Goal: Transaction & Acquisition: Purchase product/service

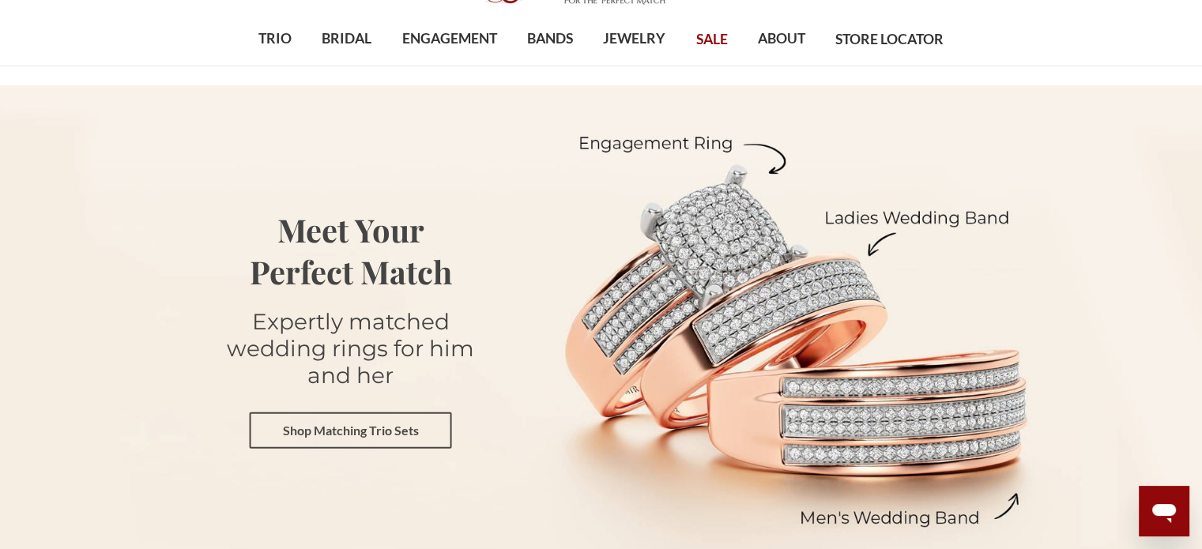
click at [423, 428] on link "Shop Matching Trio Sets" at bounding box center [351, 430] width 202 height 36
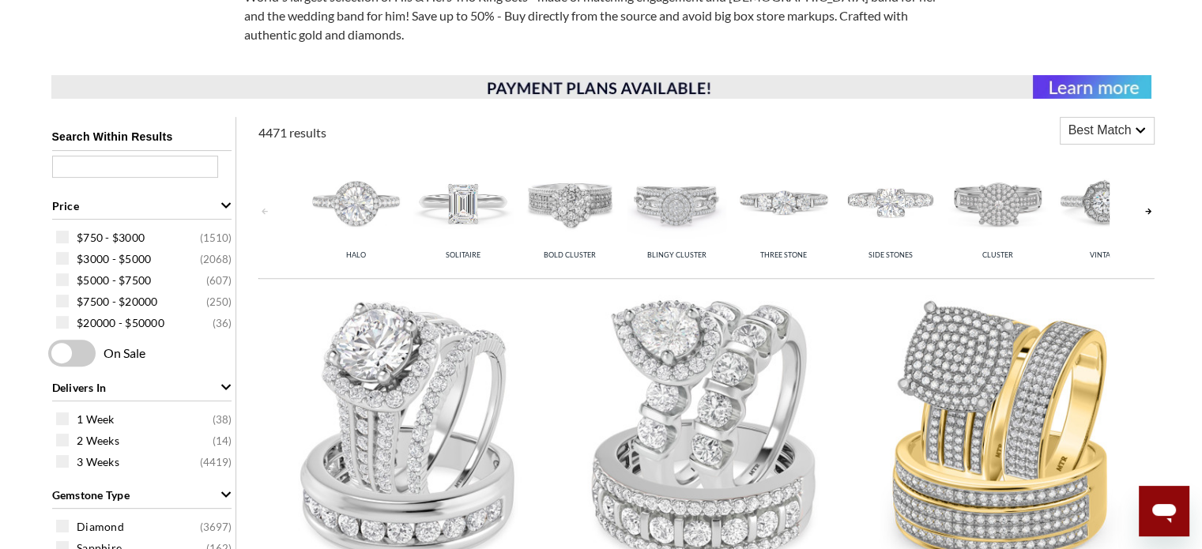
scroll to position [632, 0]
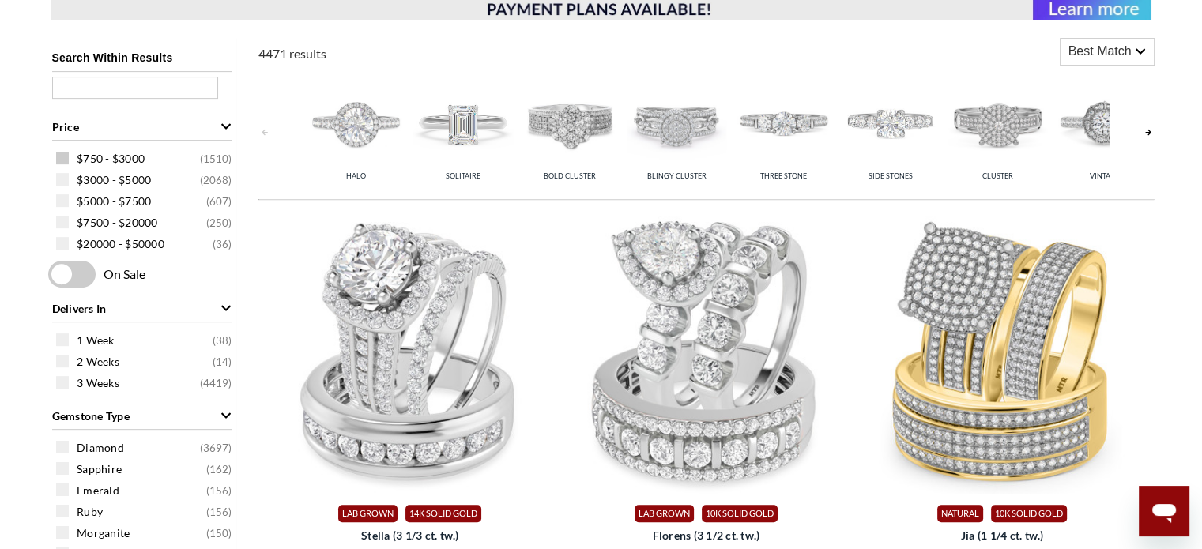
click at [63, 162] on span at bounding box center [62, 158] width 13 height 13
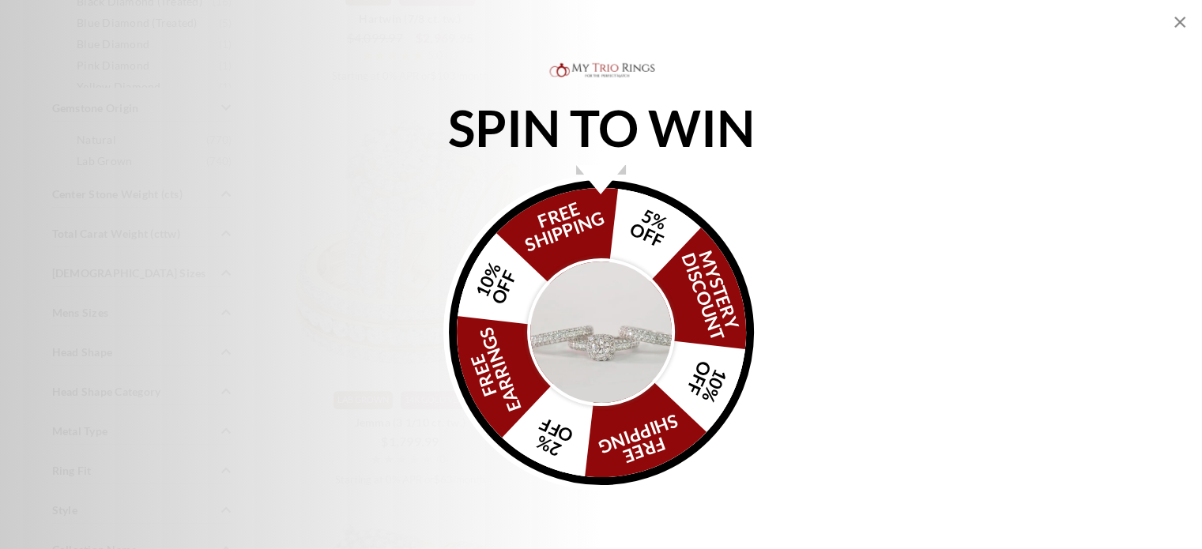
scroll to position [1343, 0]
click at [1185, 21] on icon "Close popup" at bounding box center [1179, 22] width 19 height 19
select select "US"
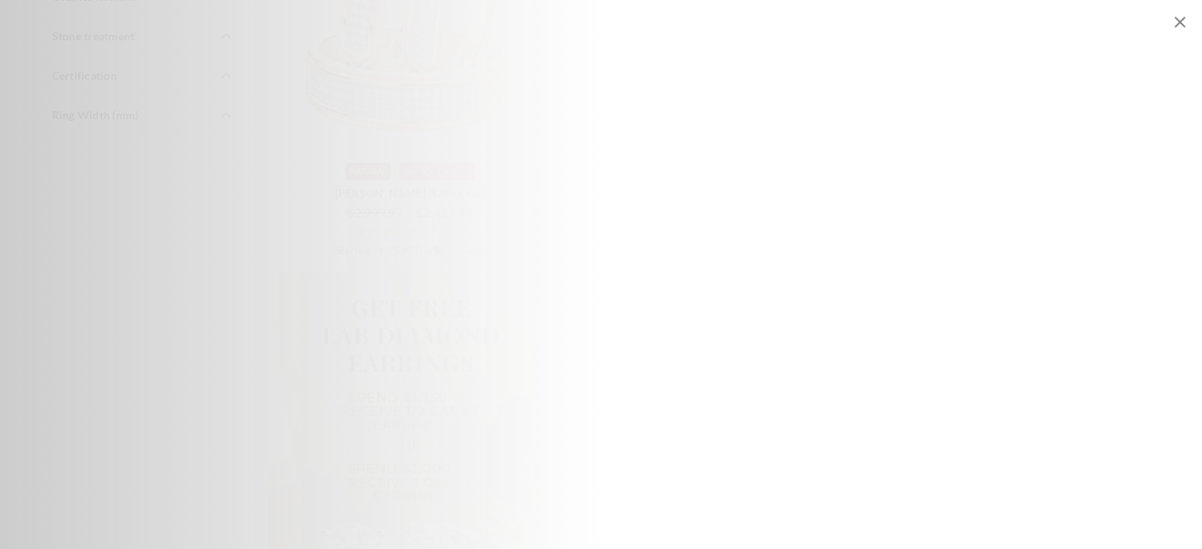
scroll to position [1398, 0]
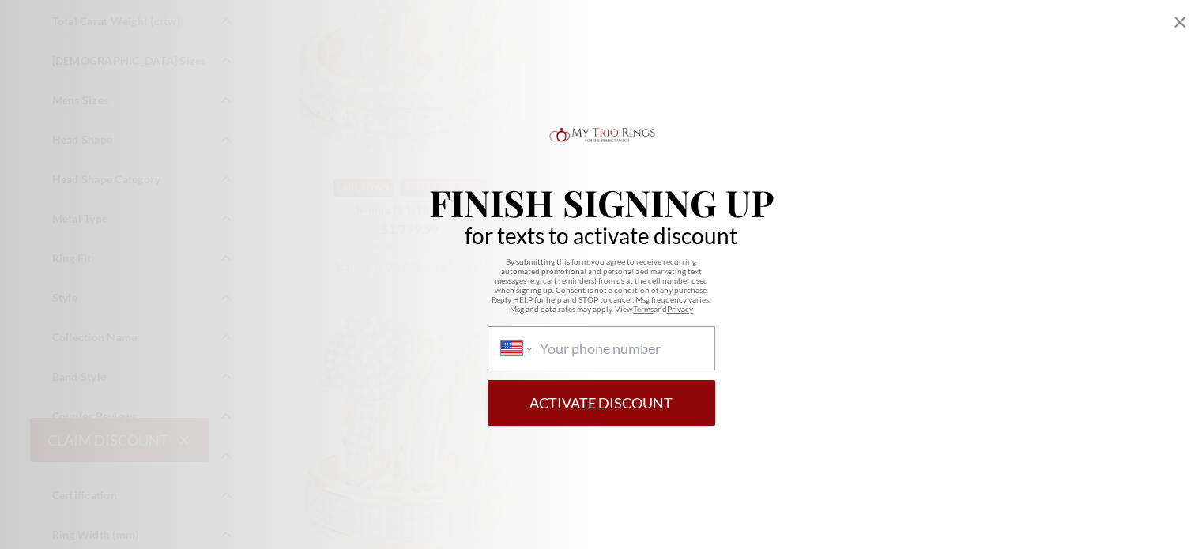
click at [1183, 15] on icon "Close popup" at bounding box center [1179, 22] width 19 height 19
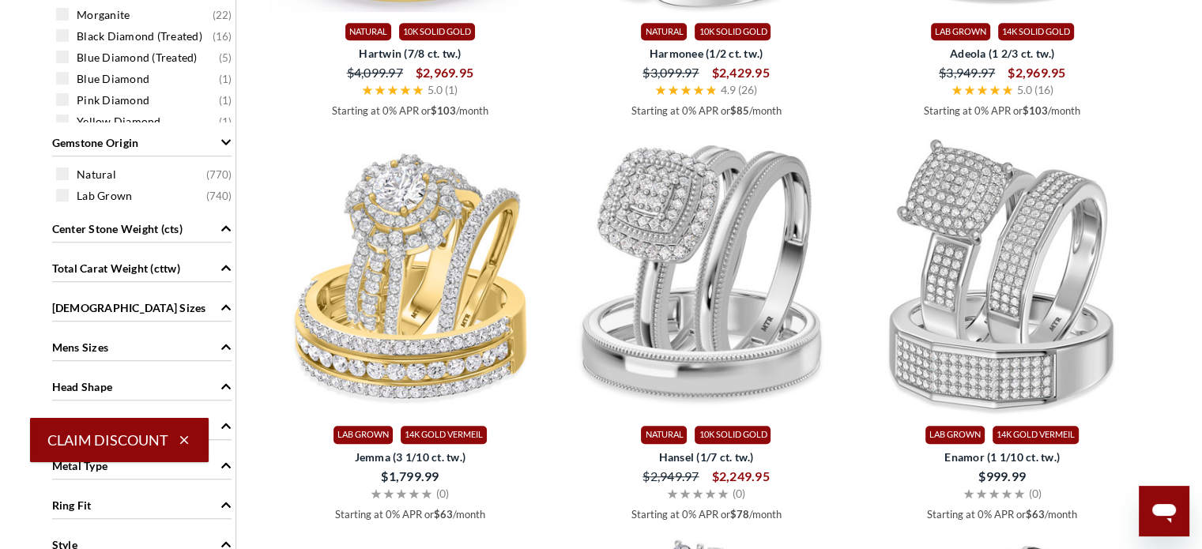
scroll to position [1387, 0]
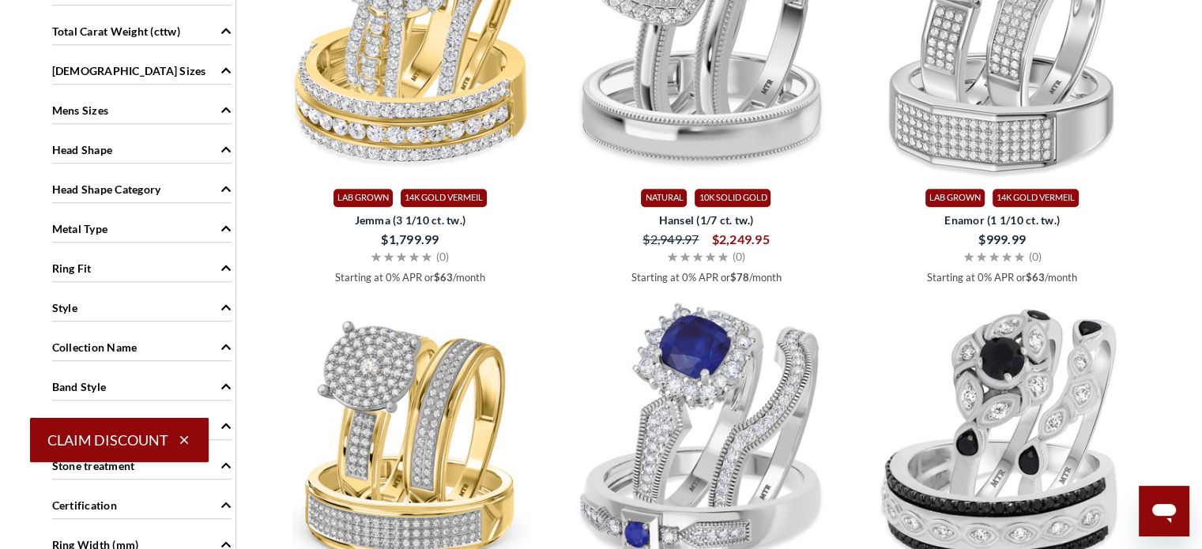
click at [135, 228] on div "Metal Type" at bounding box center [141, 228] width 179 height 30
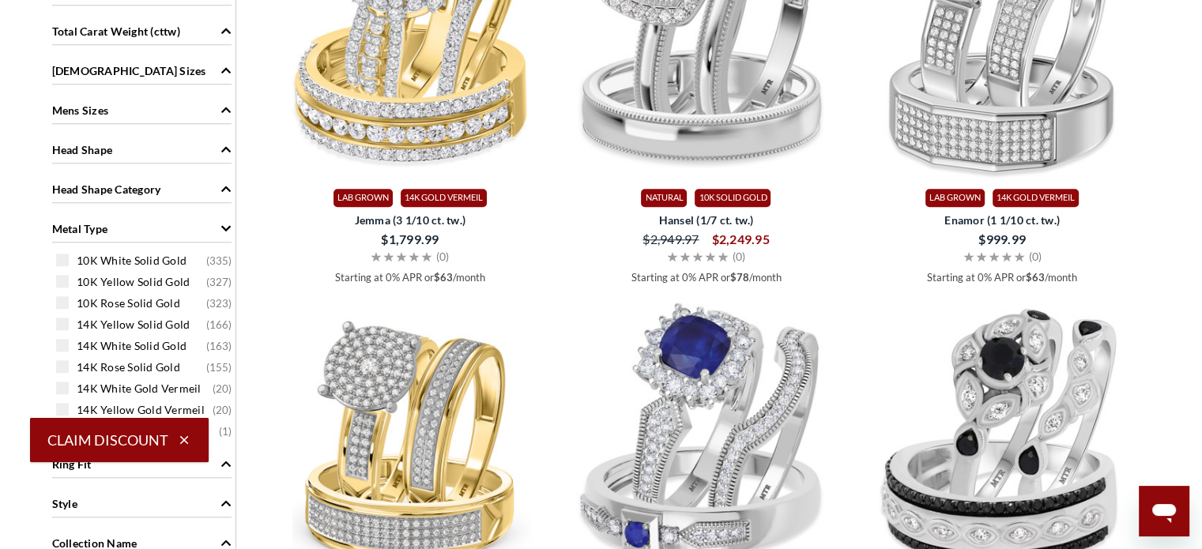
click at [135, 228] on div "Metal Type" at bounding box center [141, 228] width 179 height 30
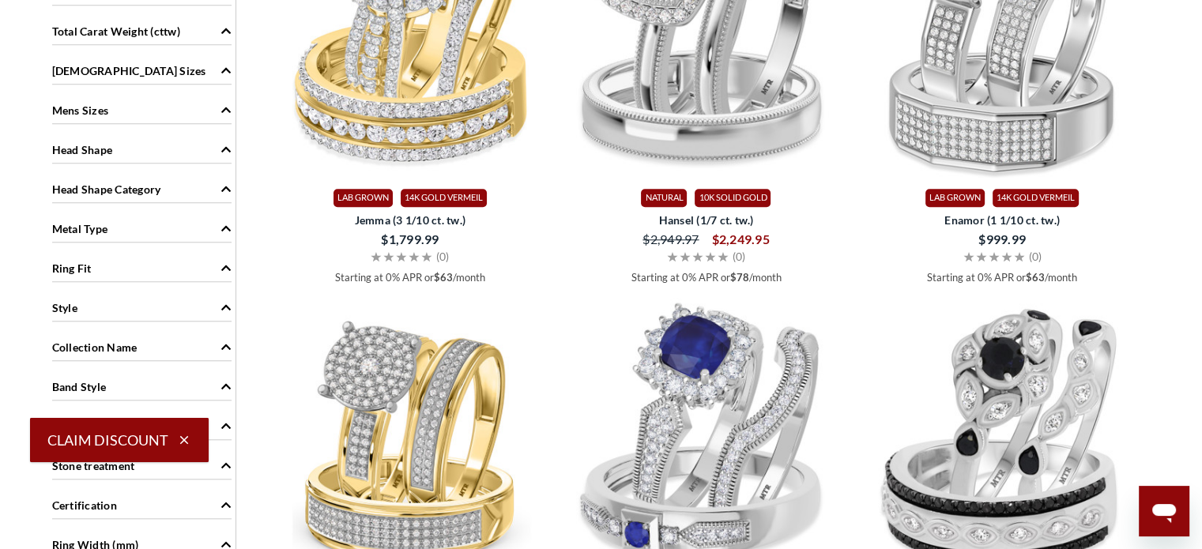
click at [135, 228] on div "Metal Type" at bounding box center [141, 228] width 179 height 30
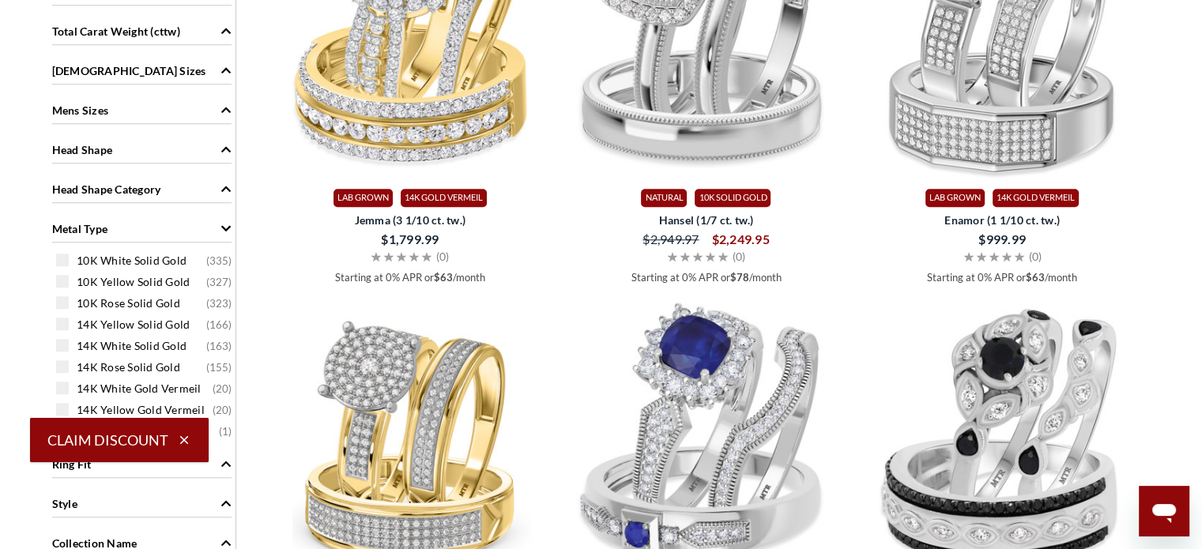
select select "US"
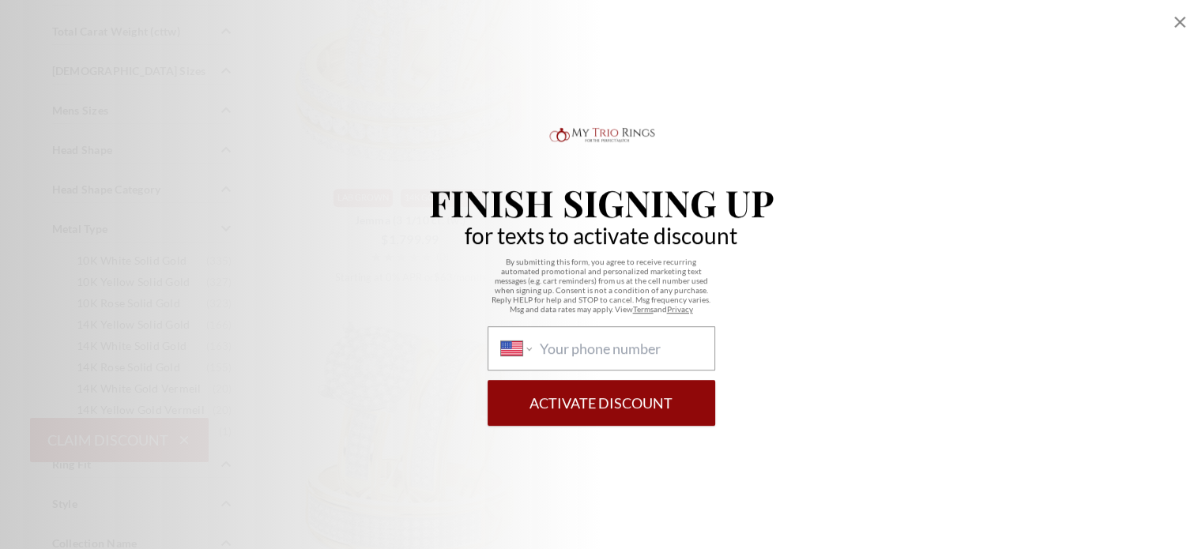
click at [1181, 21] on icon "Close popup" at bounding box center [1179, 22] width 11 height 11
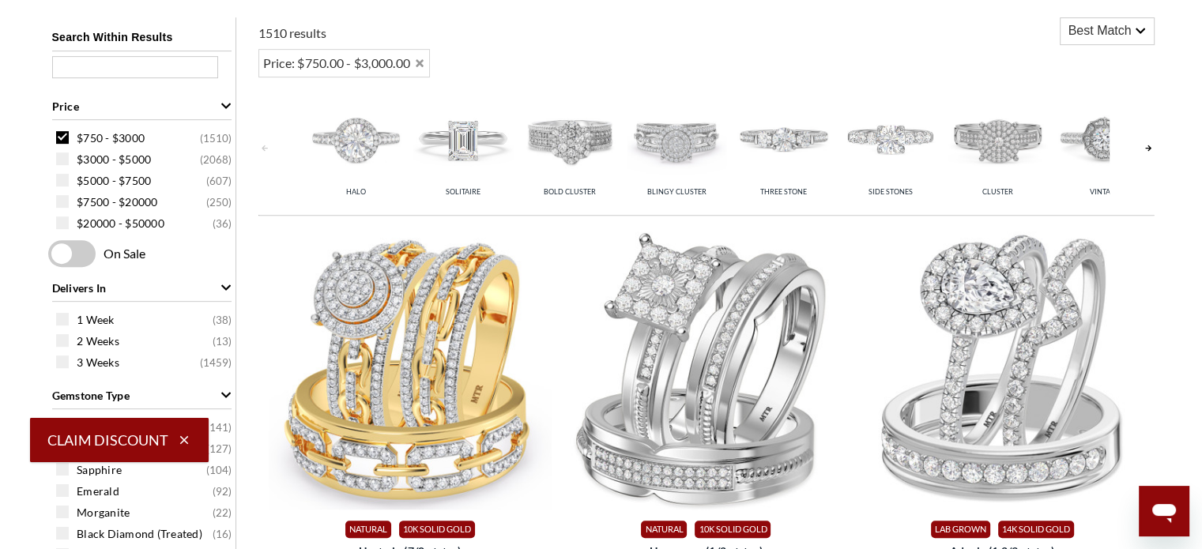
scroll to position [660, 0]
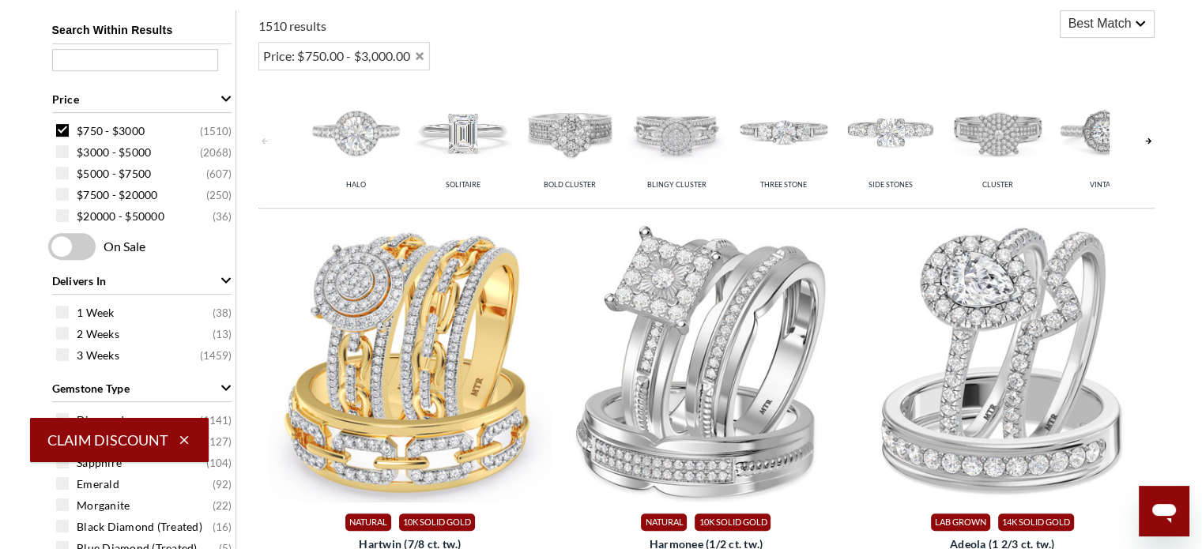
click at [1120, 28] on span "Best Match" at bounding box center [1099, 23] width 63 height 19
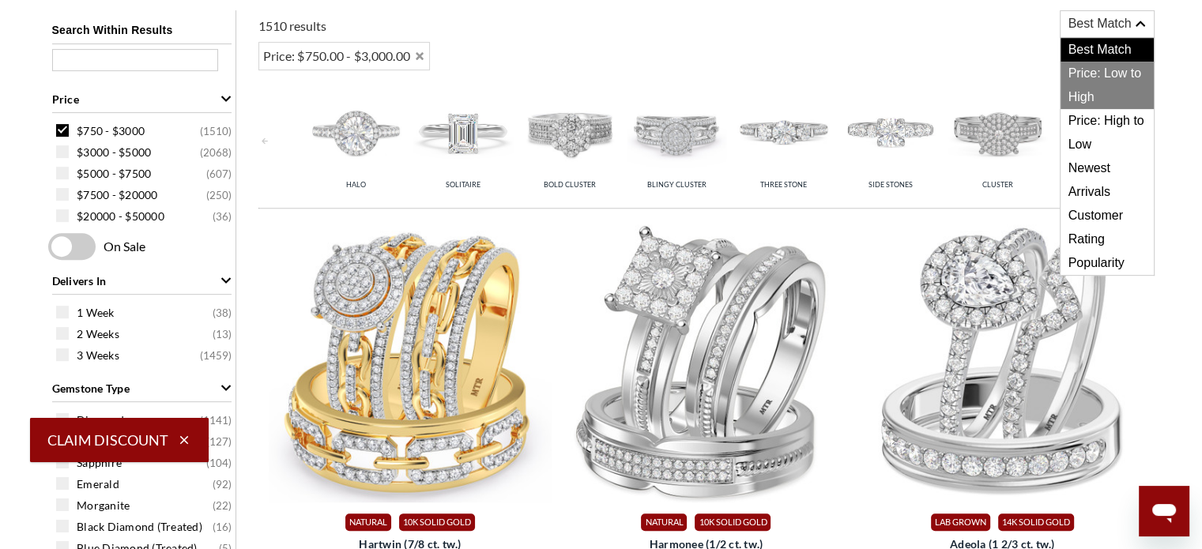
click at [1111, 81] on span "Price: Low to High" at bounding box center [1106, 85] width 93 height 47
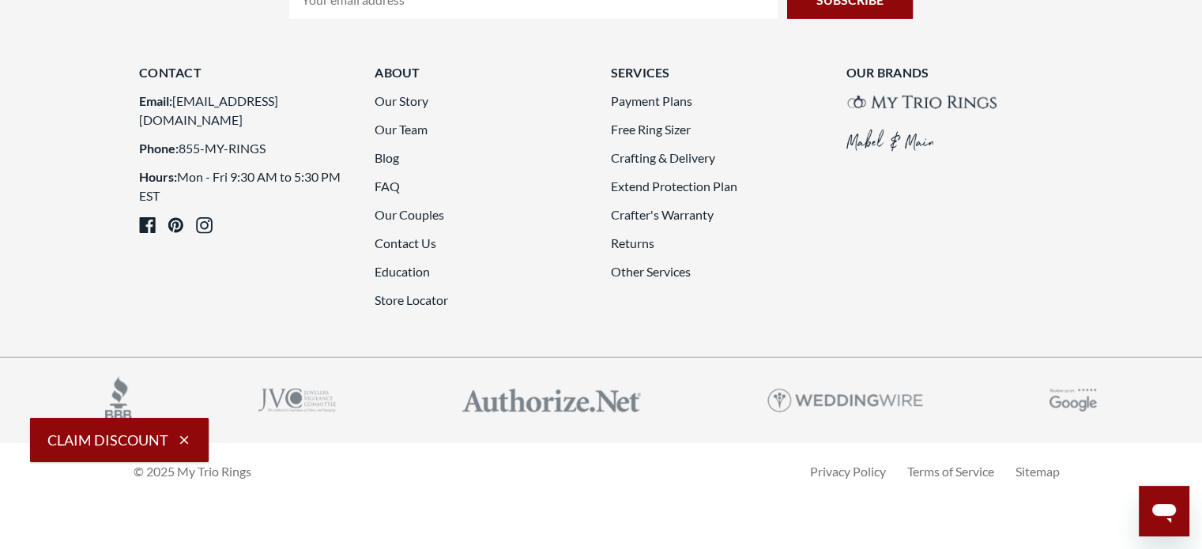
scroll to position [4437, 0]
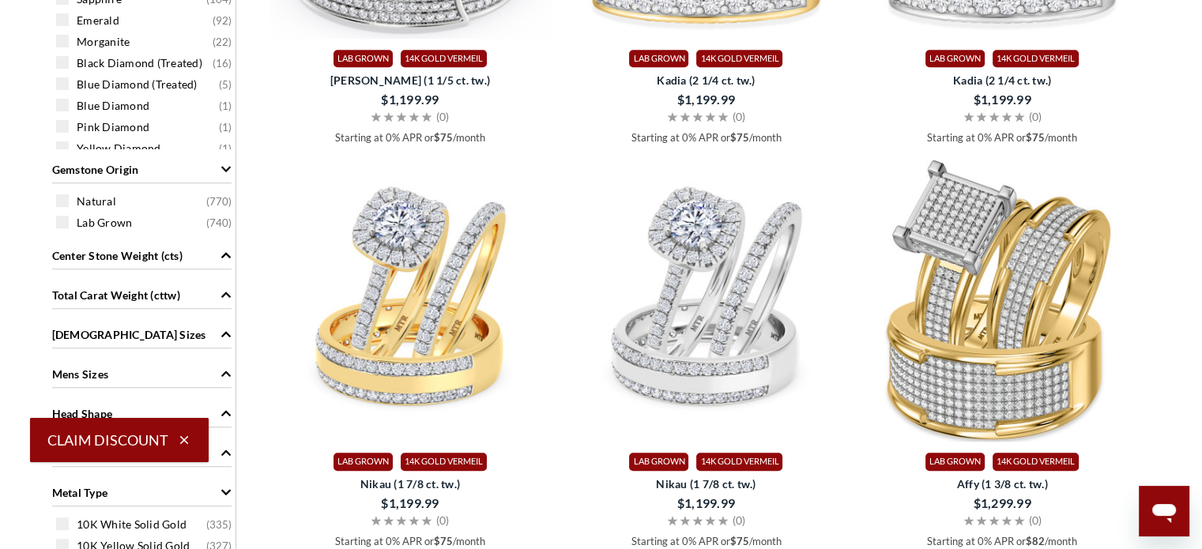
scroll to position [1138, 0]
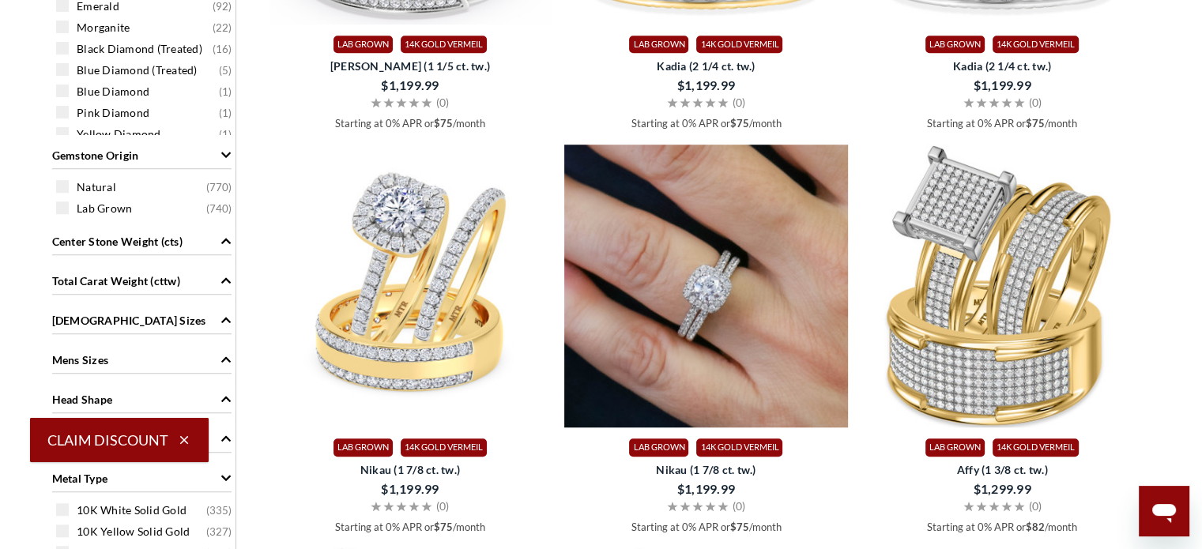
click at [754, 323] on img at bounding box center [706, 287] width 284 height 284
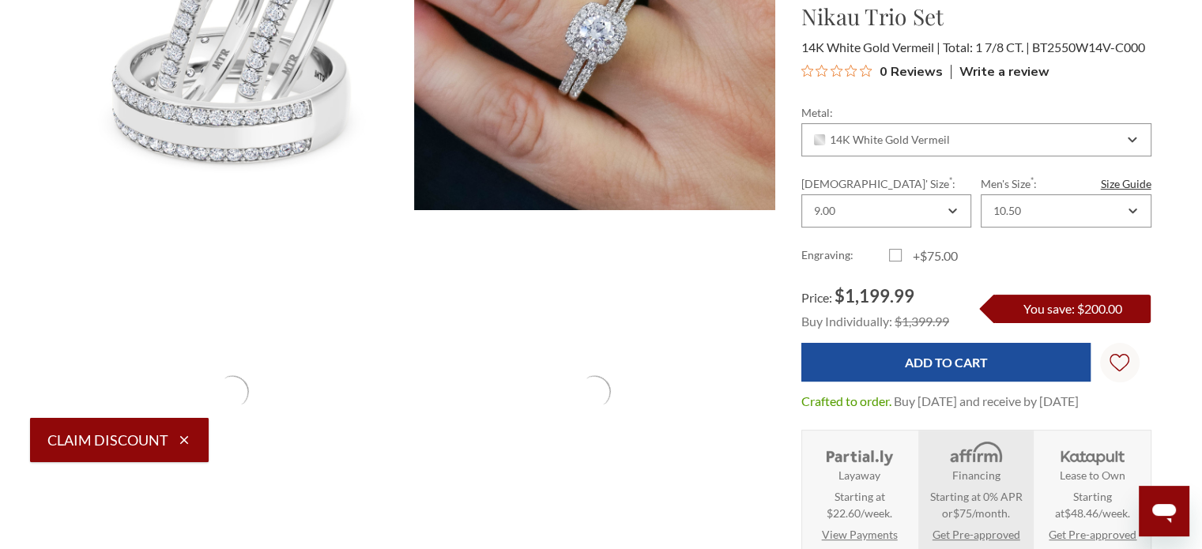
scroll to position [237, 0]
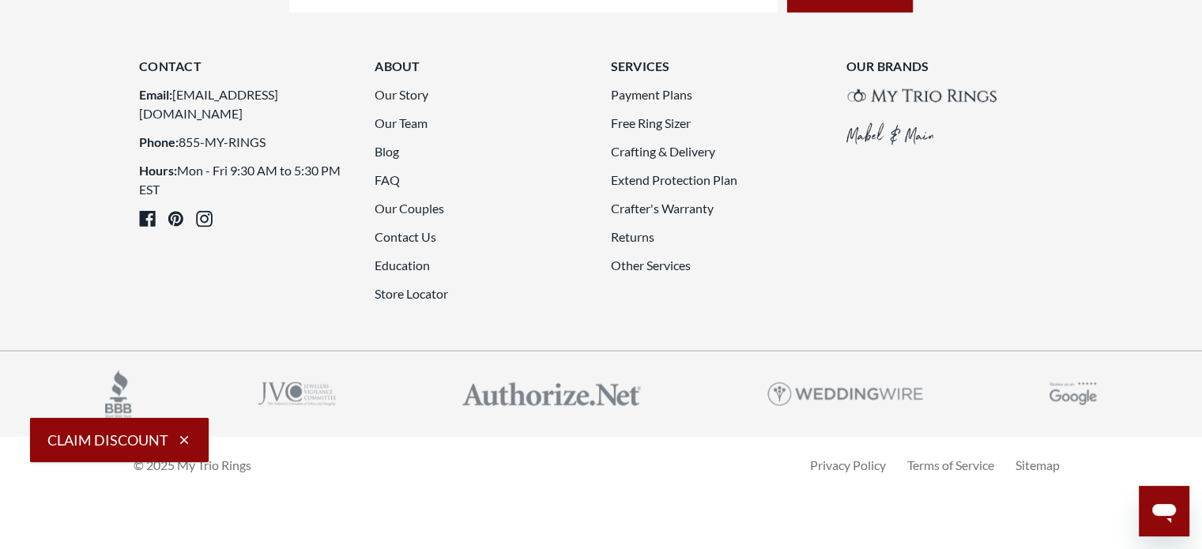
scroll to position [4547, 0]
drag, startPoint x: 691, startPoint y: 394, endPoint x: 690, endPoint y: 359, distance: 35.6
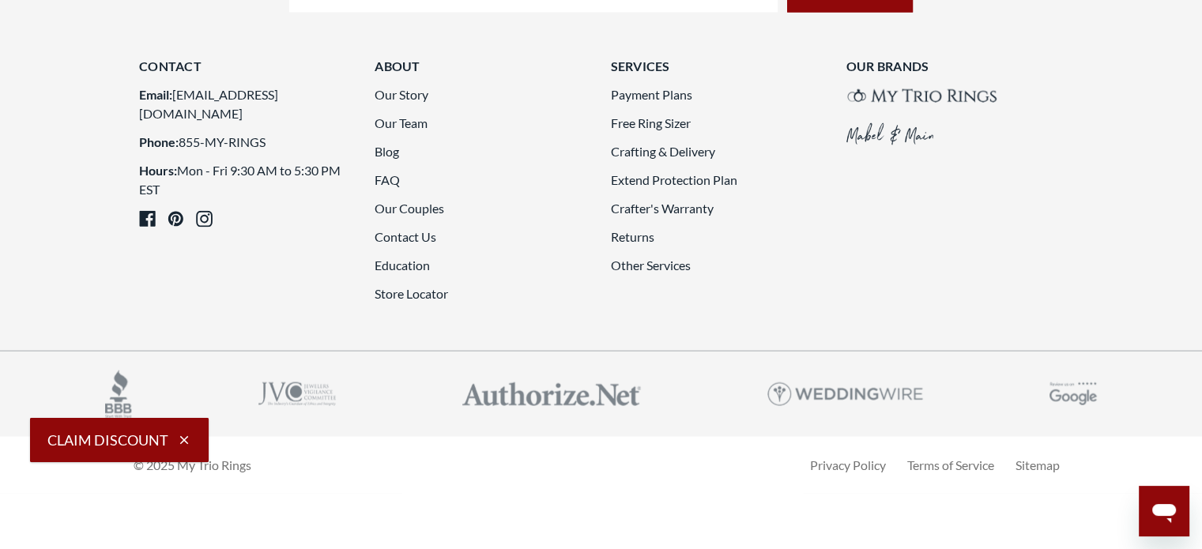
scroll to position [4443, 0]
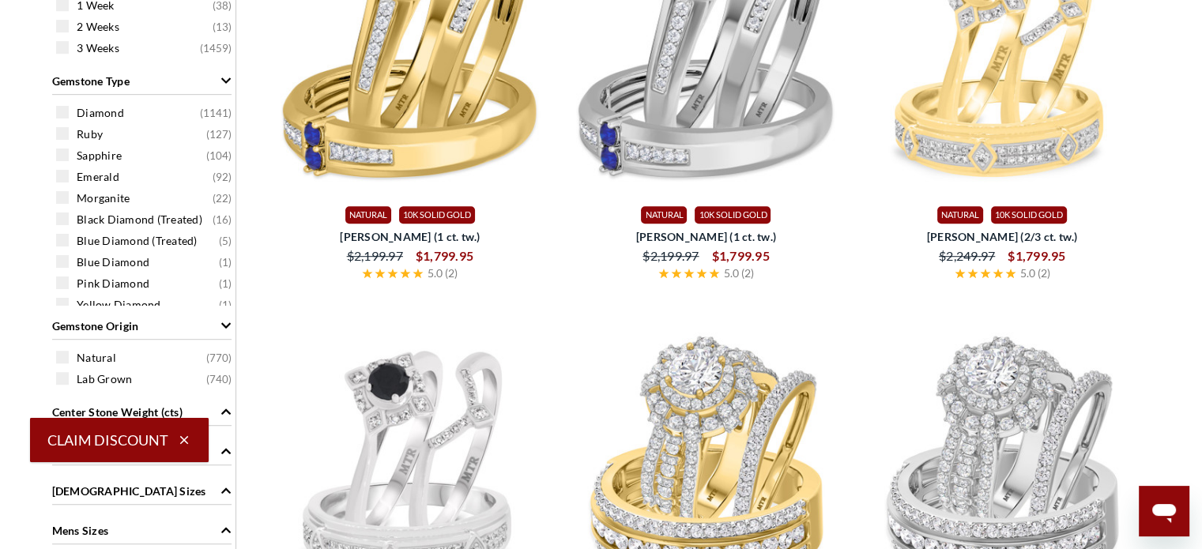
scroll to position [1204, 0]
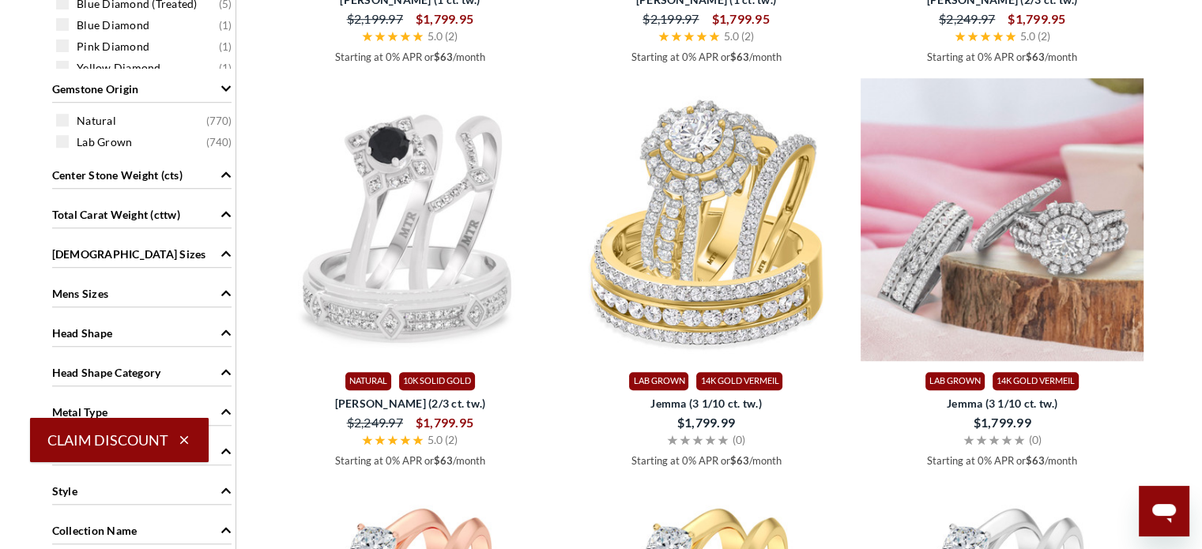
click at [1056, 323] on img at bounding box center [1002, 220] width 284 height 284
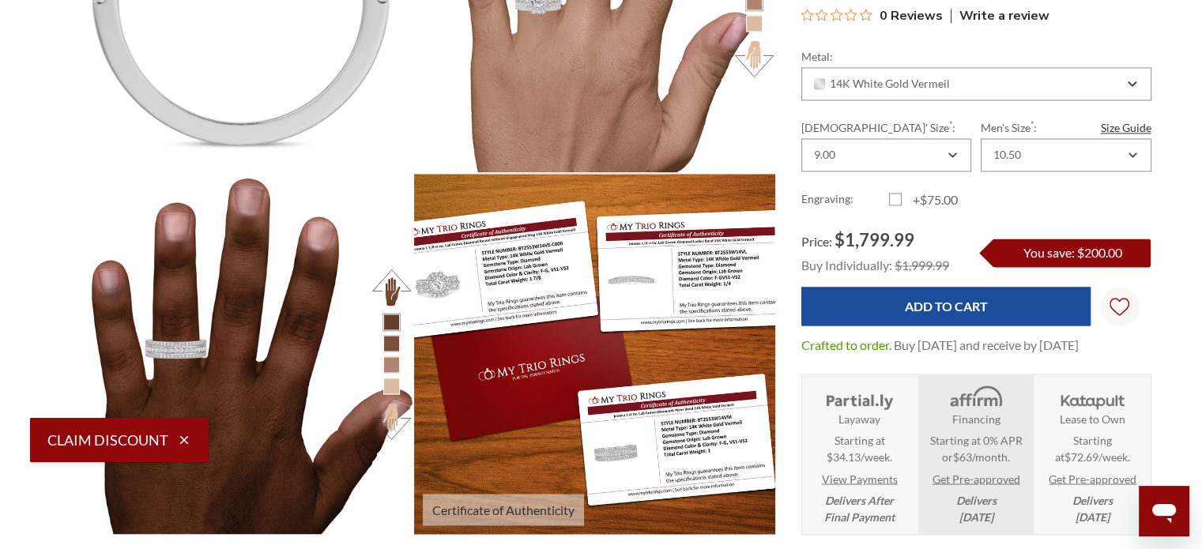
scroll to position [2449, 0]
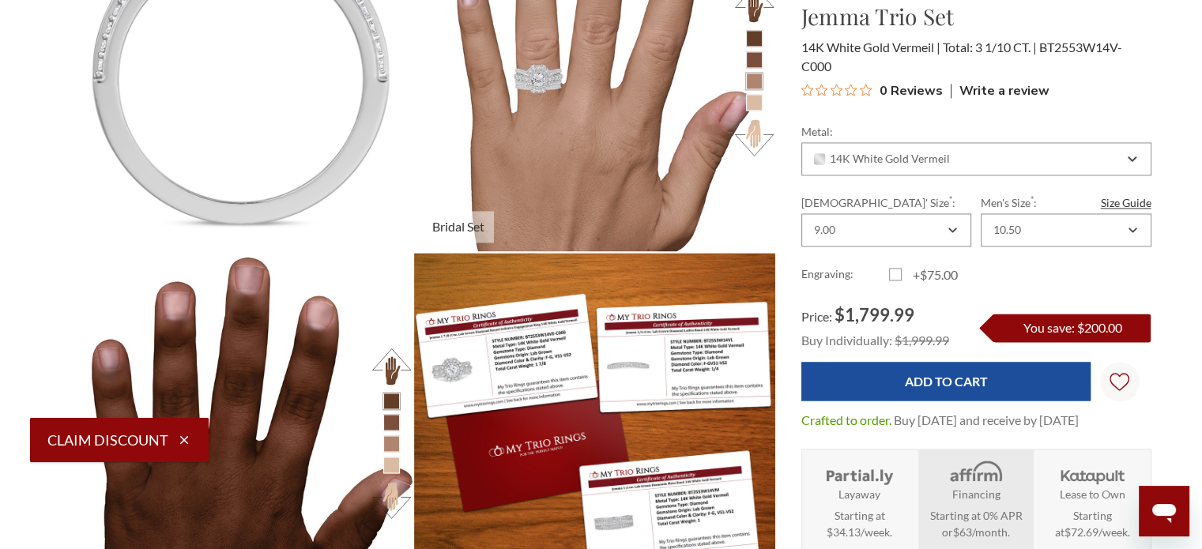
click at [758, 55] on li at bounding box center [754, 59] width 17 height 17
click at [756, 59] on li at bounding box center [754, 59] width 17 height 17
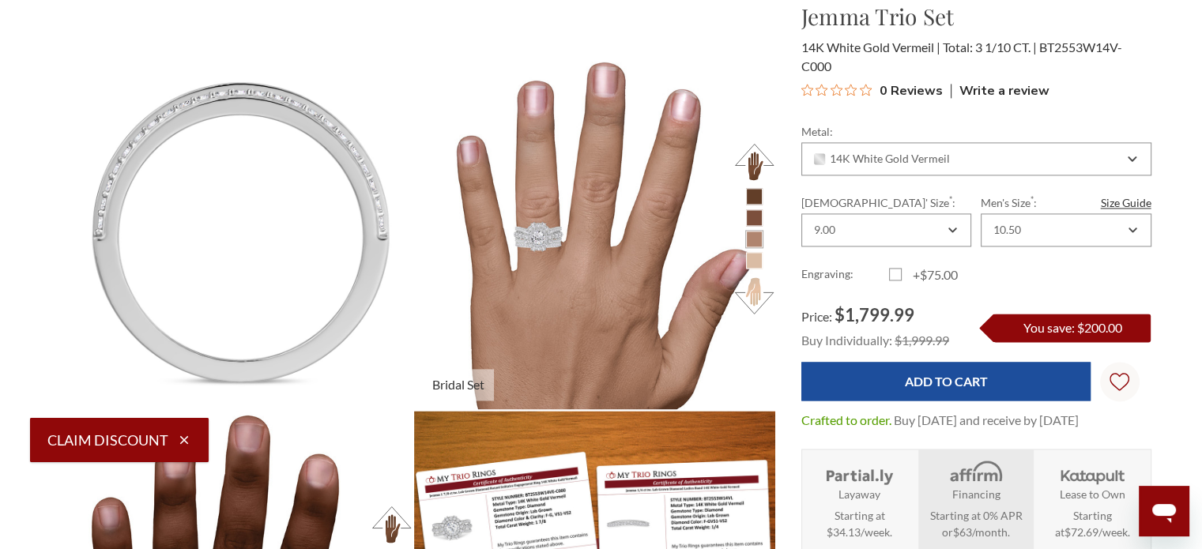
click at [753, 217] on li at bounding box center [754, 217] width 17 height 17
click at [756, 201] on li at bounding box center [754, 196] width 17 height 17
click at [746, 267] on li at bounding box center [754, 260] width 17 height 17
drag, startPoint x: 751, startPoint y: 262, endPoint x: 755, endPoint y: 246, distance: 16.1
click at [751, 261] on li at bounding box center [754, 260] width 17 height 17
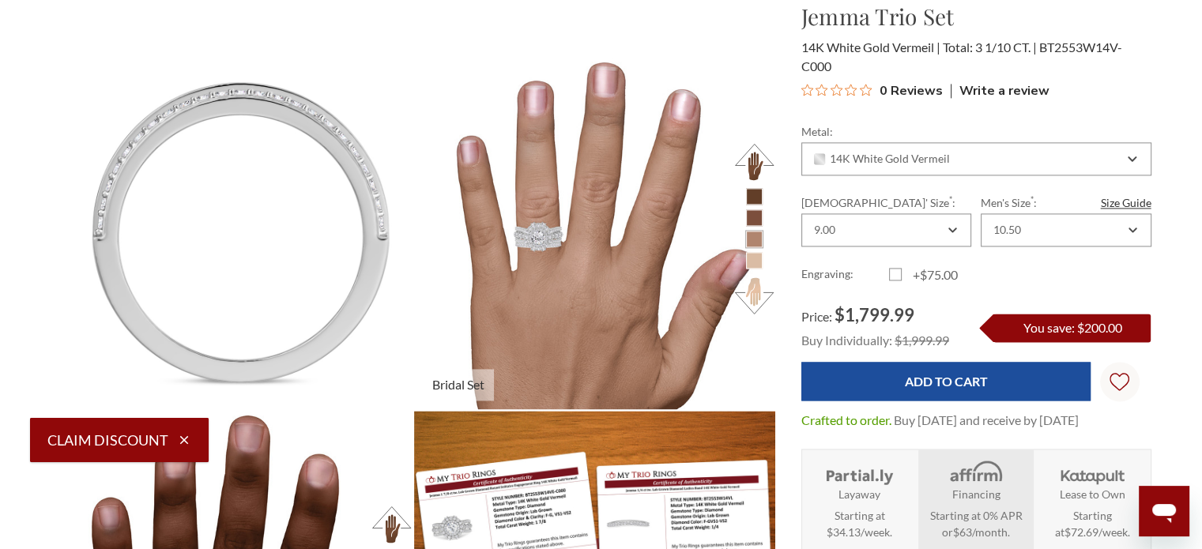
click at [762, 162] on button at bounding box center [753, 161] width 43 height 43
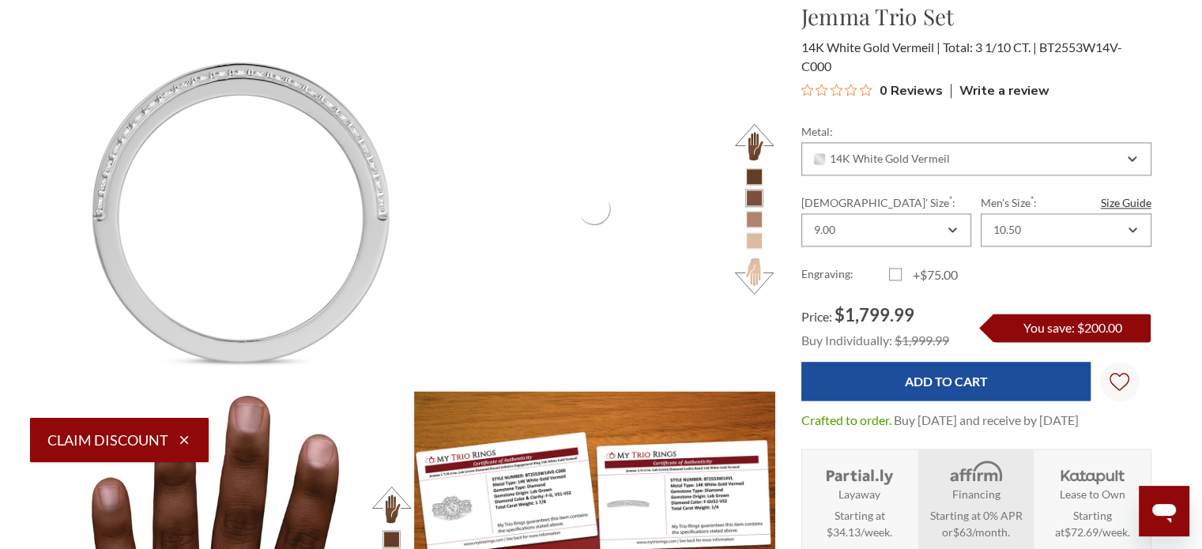
scroll to position [2232, 0]
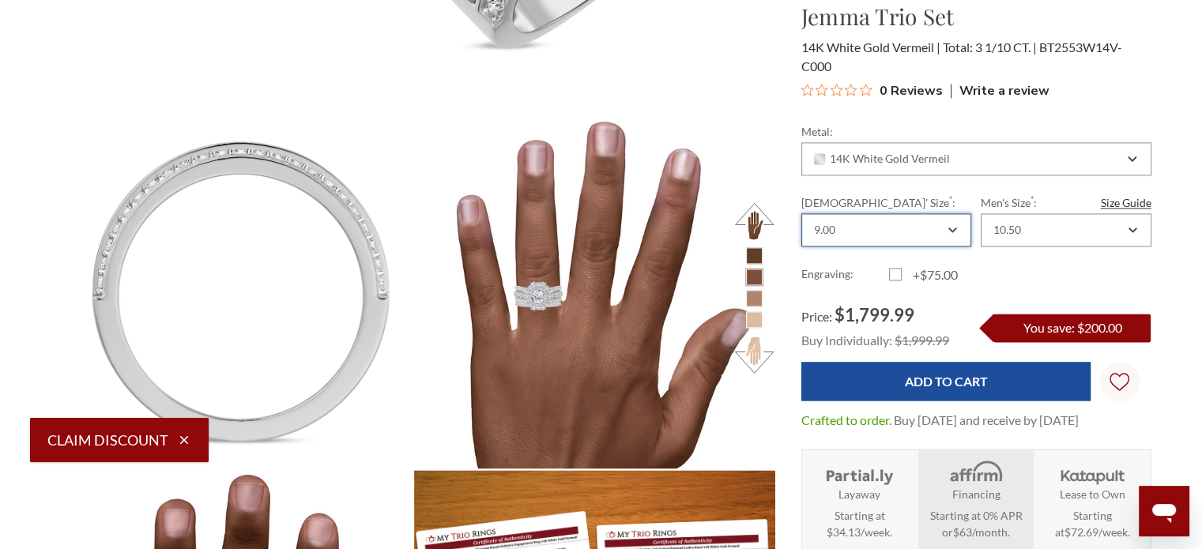
click at [949, 227] on icon "Combobox" at bounding box center [952, 229] width 9 height 9
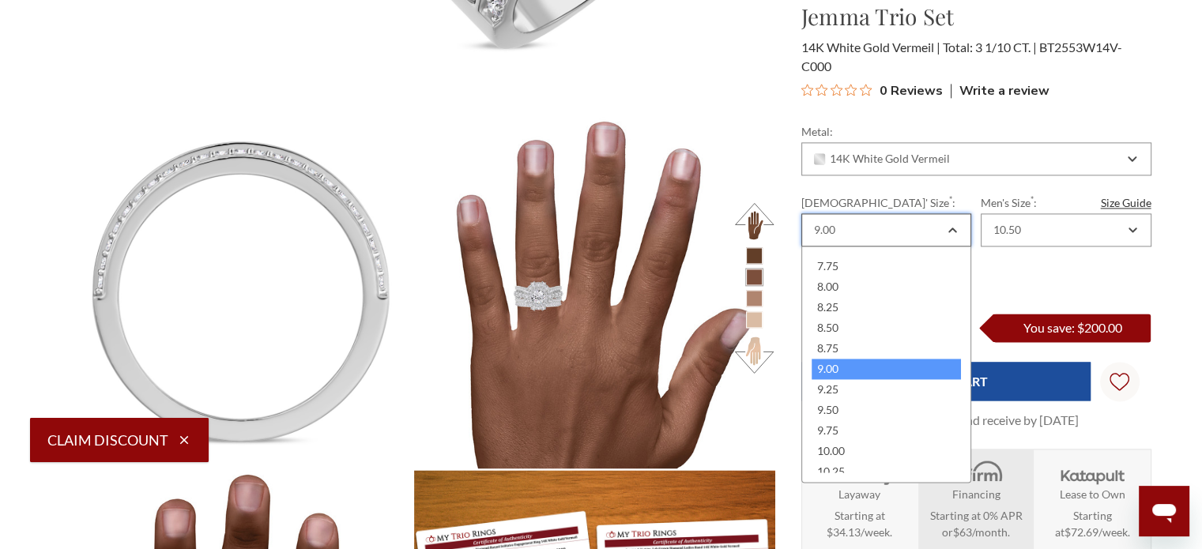
scroll to position [420, 0]
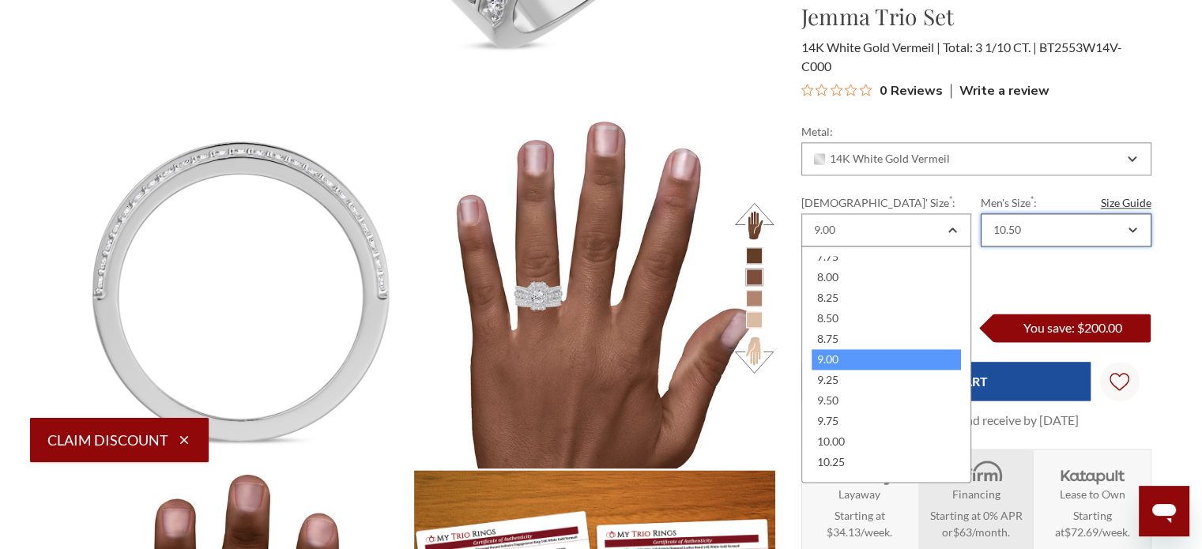
click at [1040, 226] on div "10.50" at bounding box center [1058, 230] width 134 height 13
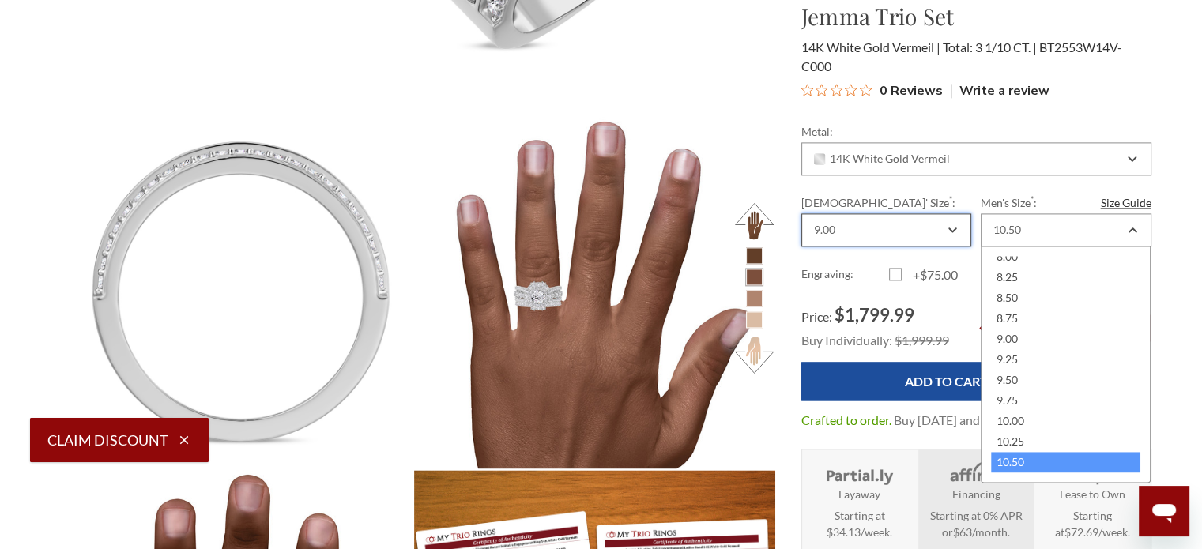
click at [896, 222] on div "9.00" at bounding box center [886, 229] width 170 height 33
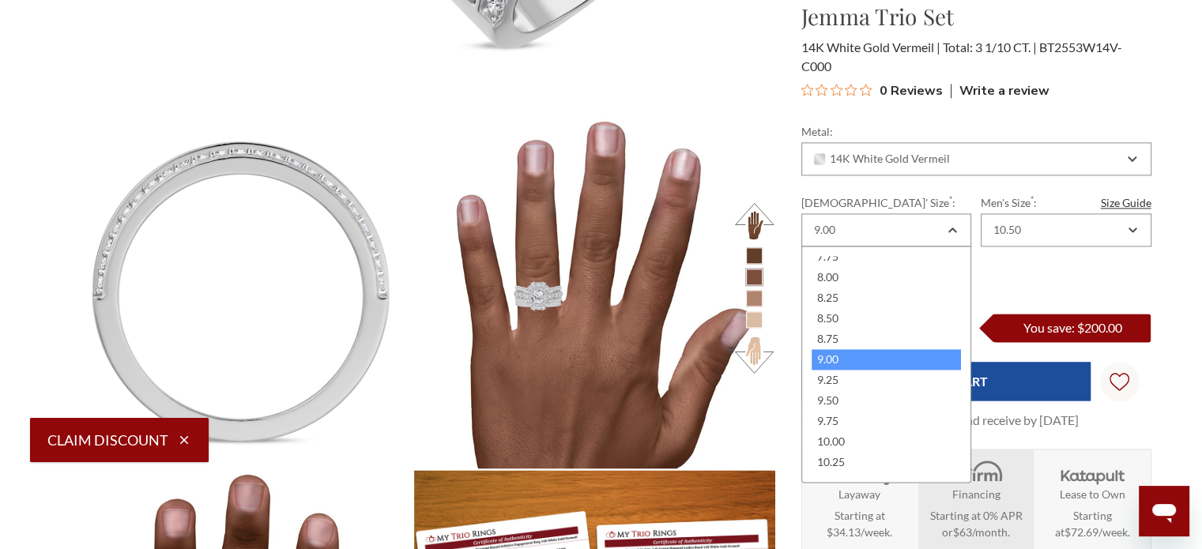
click at [1121, 105] on section "Jemma Trio Set $1,799.99 14K White Gold Vermeil Total: 3 1/10 CT. BT2553W14V-C0…" at bounding box center [975, 314] width 375 height 629
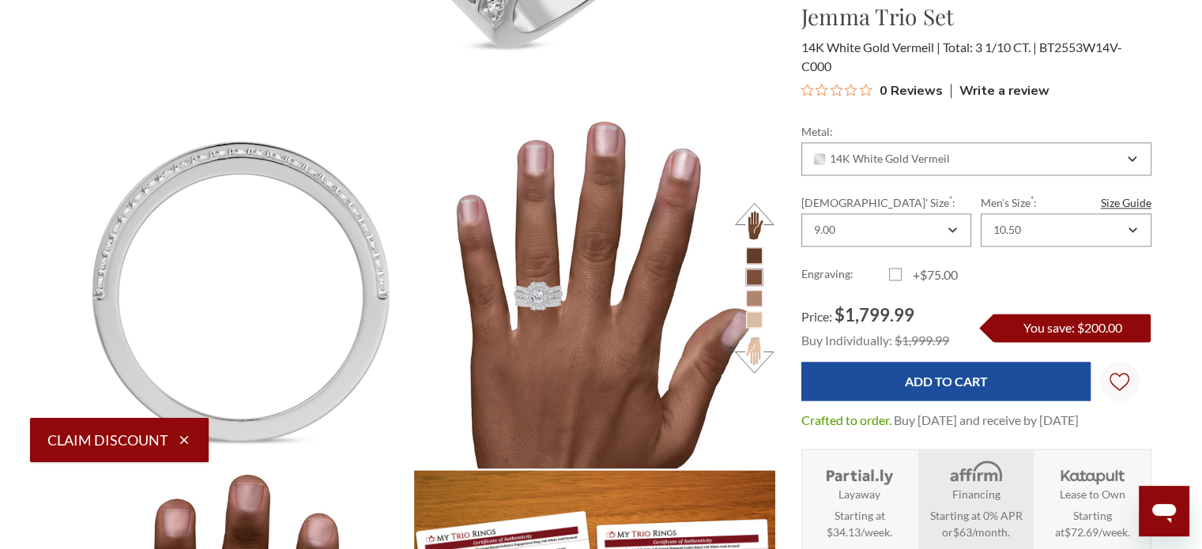
click at [913, 271] on label "+$75.00" at bounding box center [933, 274] width 88 height 19
click at [896, 277] on input "+$75.00" at bounding box center [895, 277] width 1 height 1
checkbox input "true"
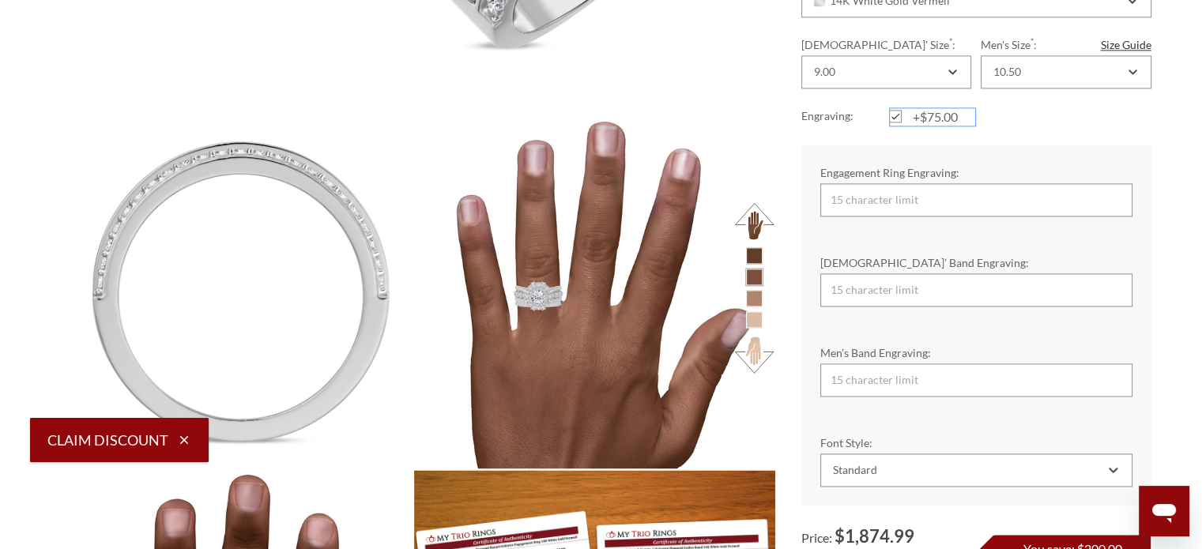
scroll to position [0, 0]
click at [948, 190] on input "Engagement Ring Engraving:" at bounding box center [976, 199] width 312 height 33
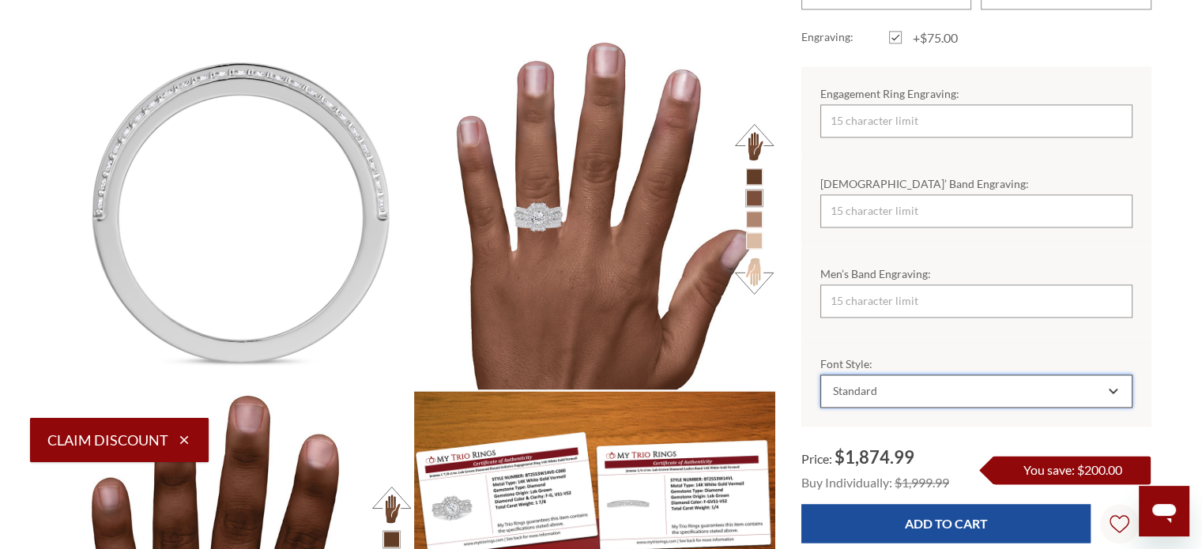
click at [1007, 401] on div "Standard" at bounding box center [976, 390] width 312 height 33
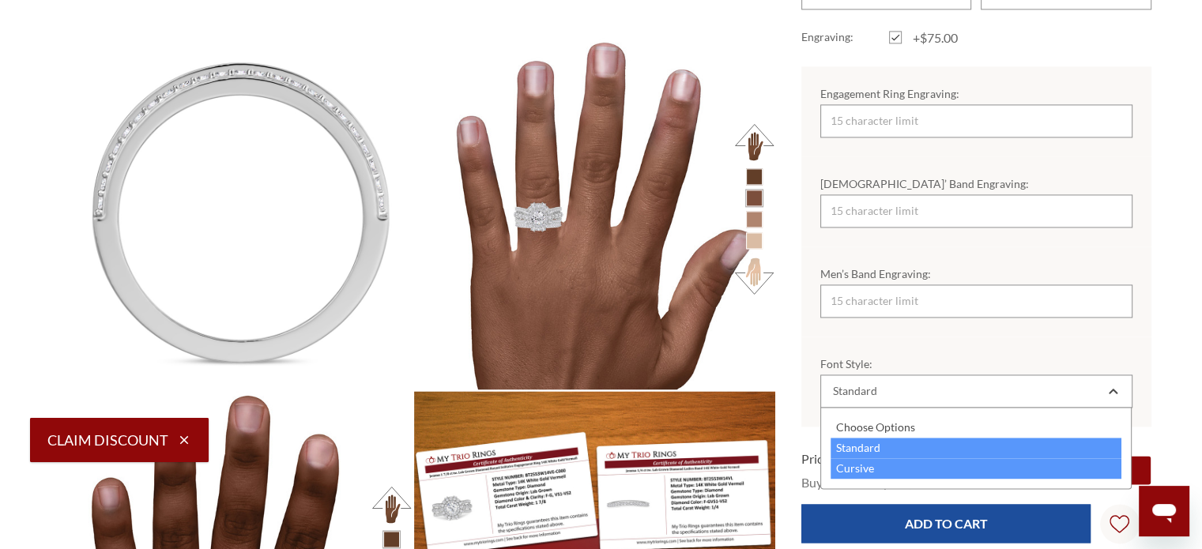
click at [916, 459] on div "Cursive" at bounding box center [976, 468] width 292 height 21
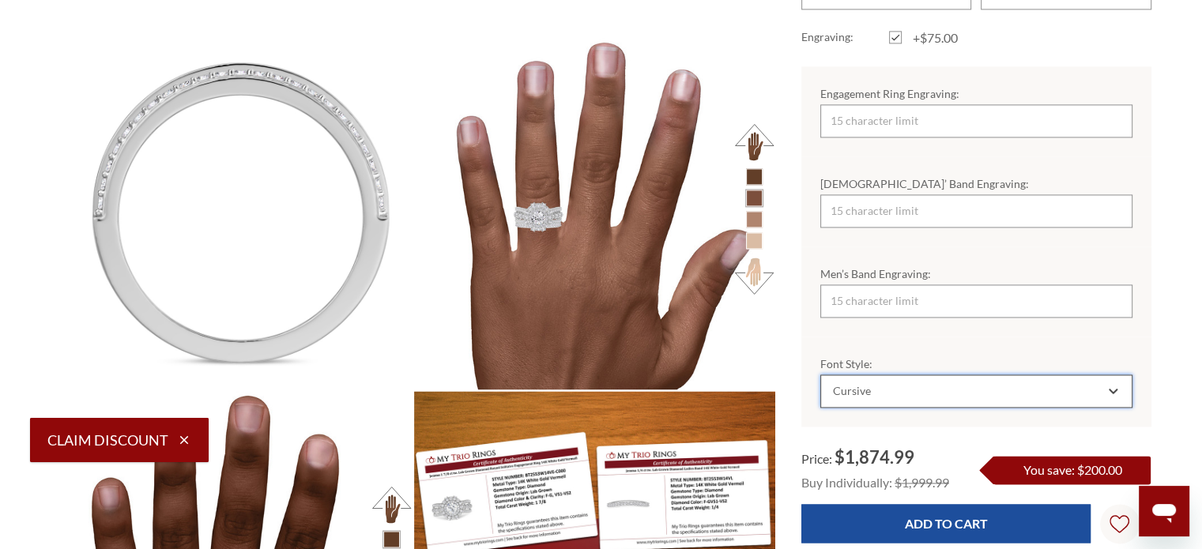
scroll to position [0, 0]
click at [920, 299] on input "Men’s Band Engraving:" at bounding box center [976, 300] width 312 height 33
type input "Always&Forever"
click at [986, 220] on input "[DEMOGRAPHIC_DATA]’ Band Engraving:" at bounding box center [976, 210] width 312 height 33
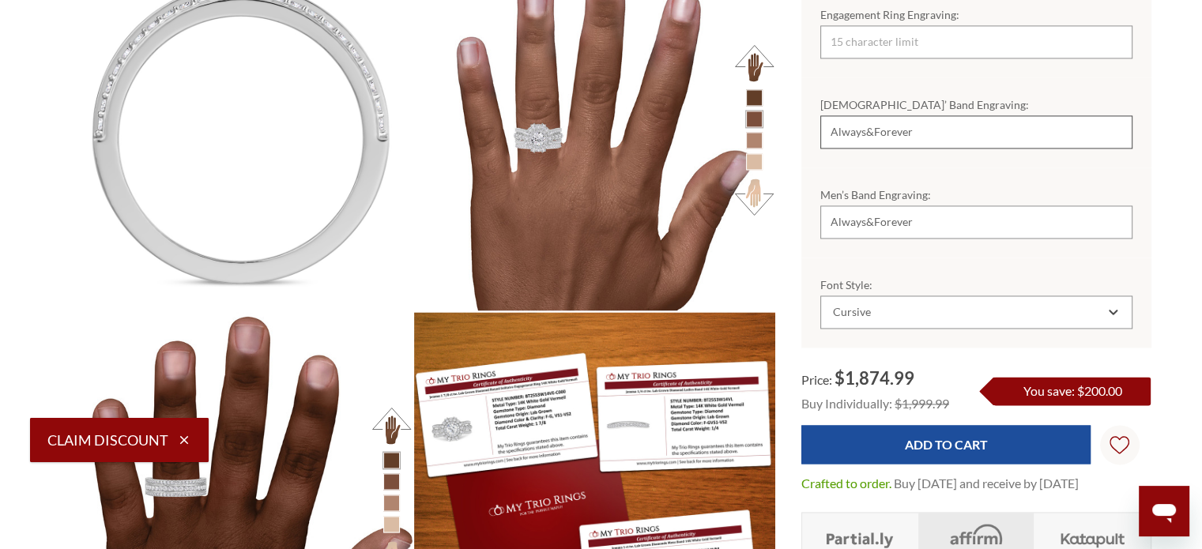
scroll to position [2469, 0]
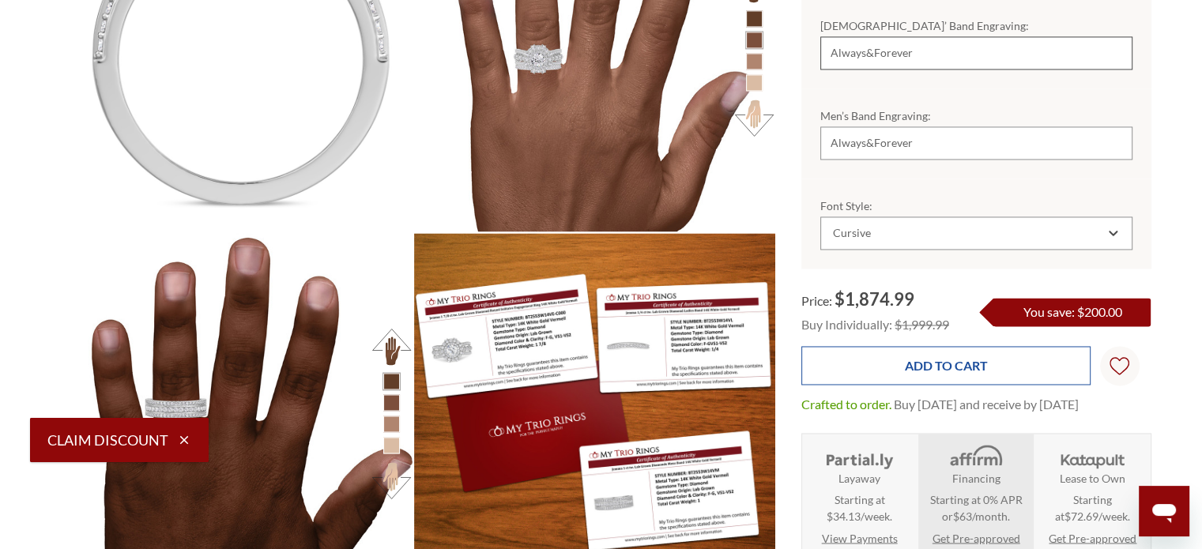
type input "Always&Forever"
click at [920, 363] on input "Add to Cart" at bounding box center [945, 365] width 289 height 39
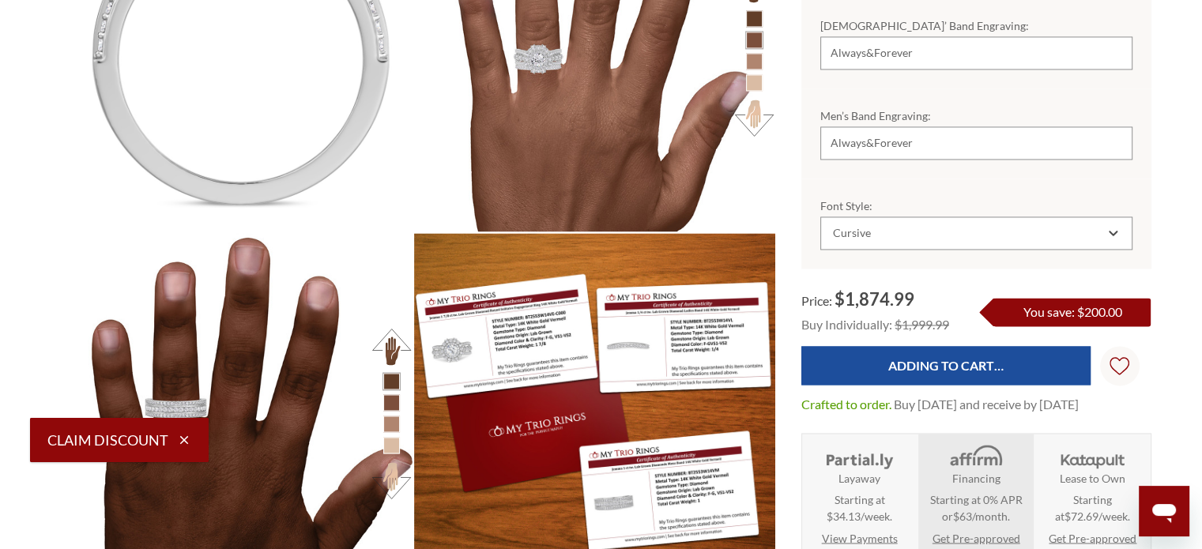
scroll to position [0, 0]
type input "Add to Cart"
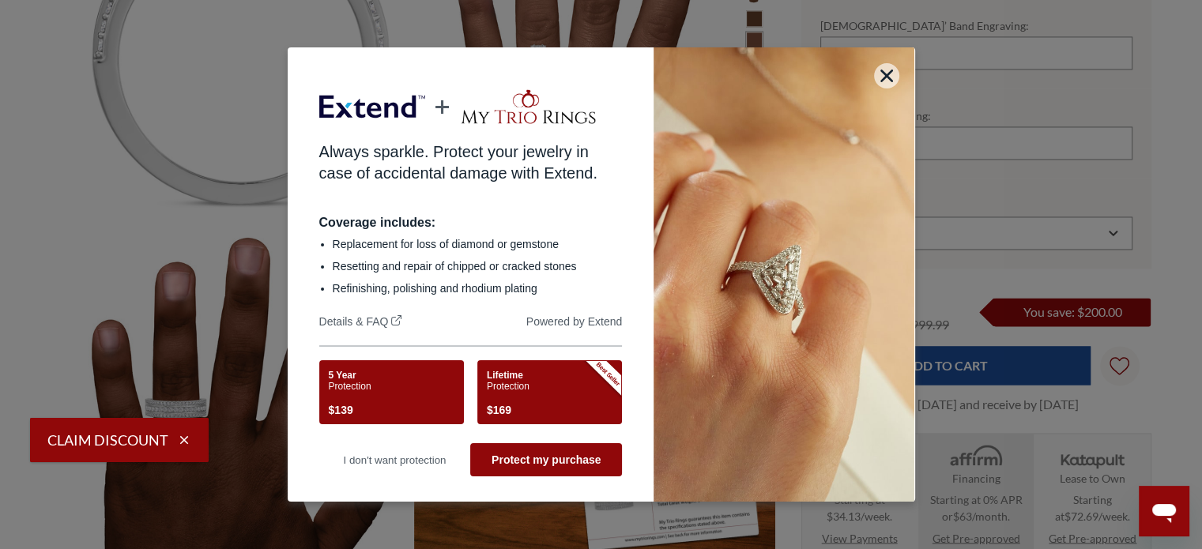
click at [441, 408] on div "5 Year Protection $139" at bounding box center [389, 395] width 121 height 50
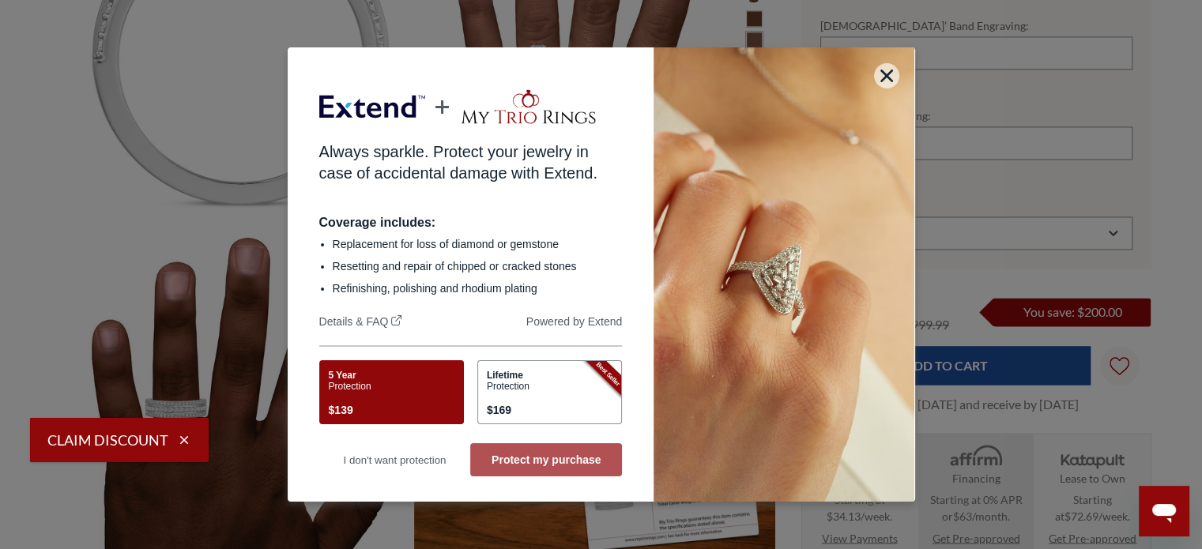
click at [551, 464] on button "Protect my purchase" at bounding box center [546, 459] width 152 height 33
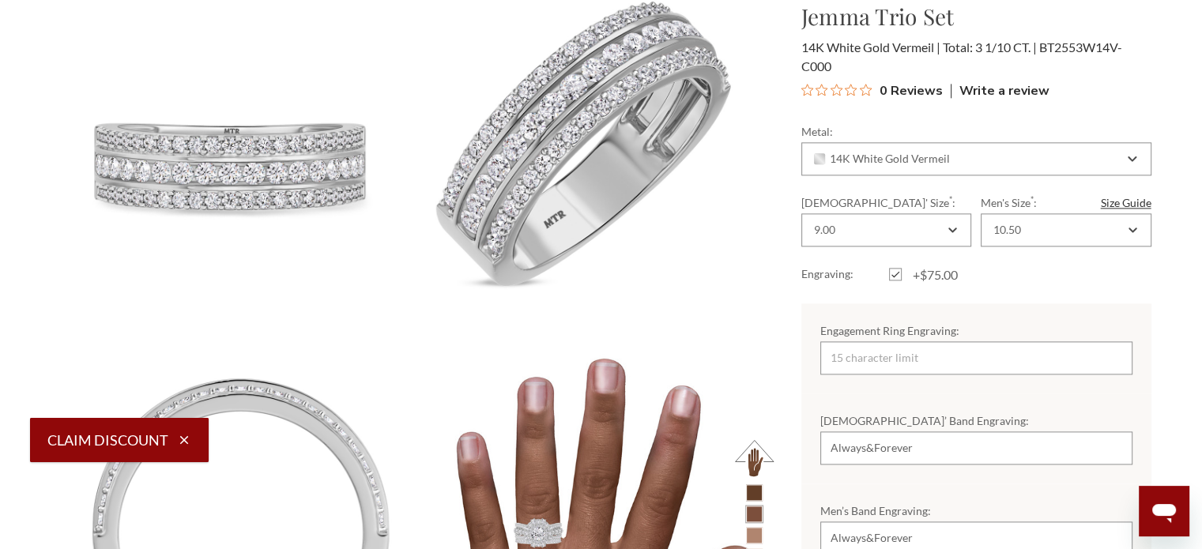
scroll to position [1600, 0]
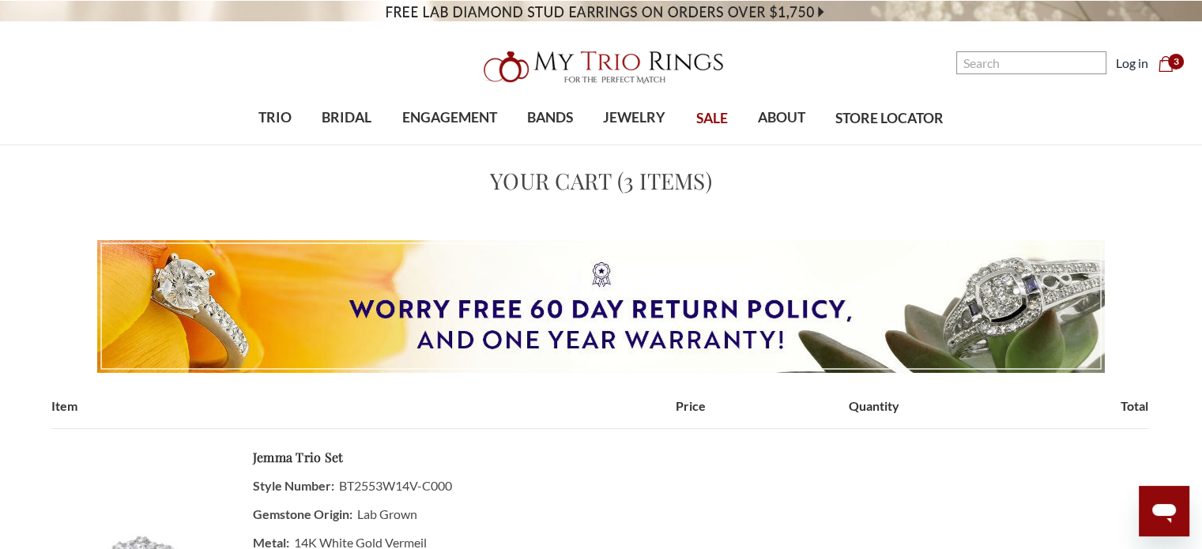
click at [1176, 62] on span "3" at bounding box center [1176, 62] width 16 height 16
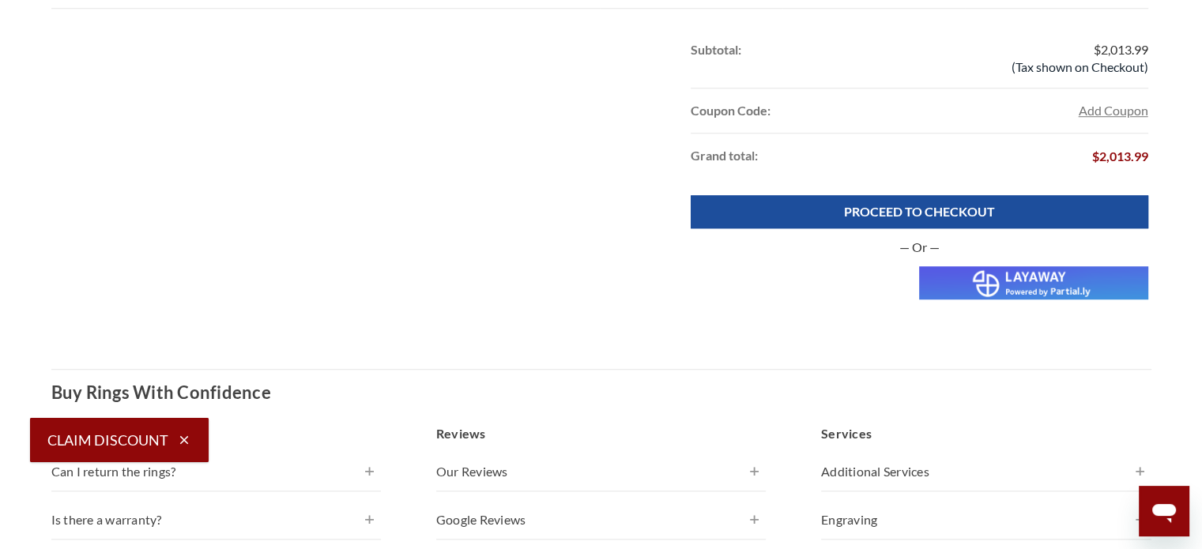
scroll to position [1501, 0]
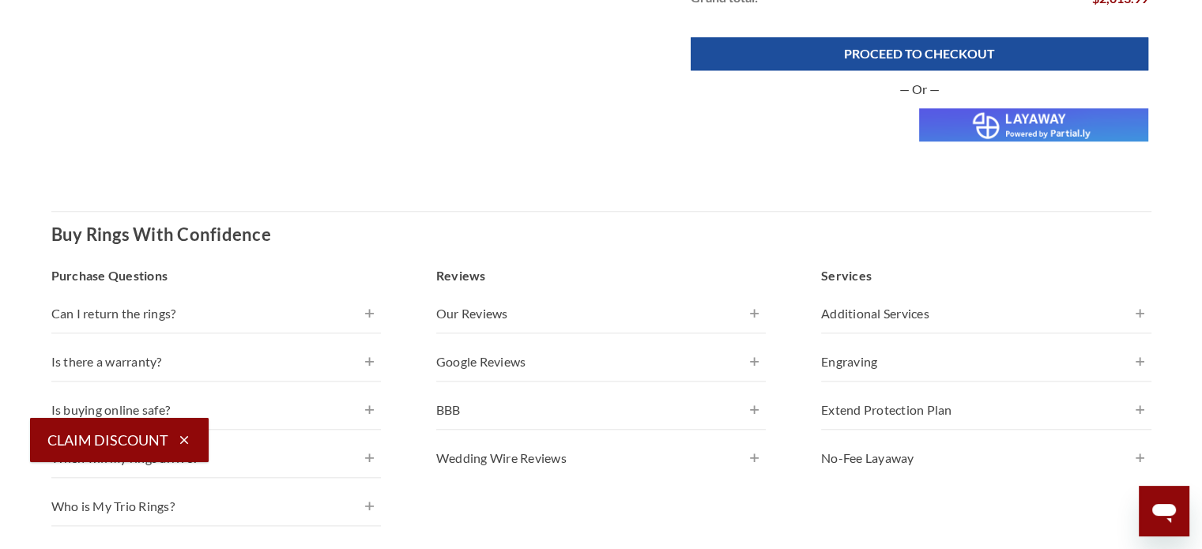
click at [984, 109] on img at bounding box center [1033, 124] width 228 height 33
